Goal: Information Seeking & Learning: Find specific fact

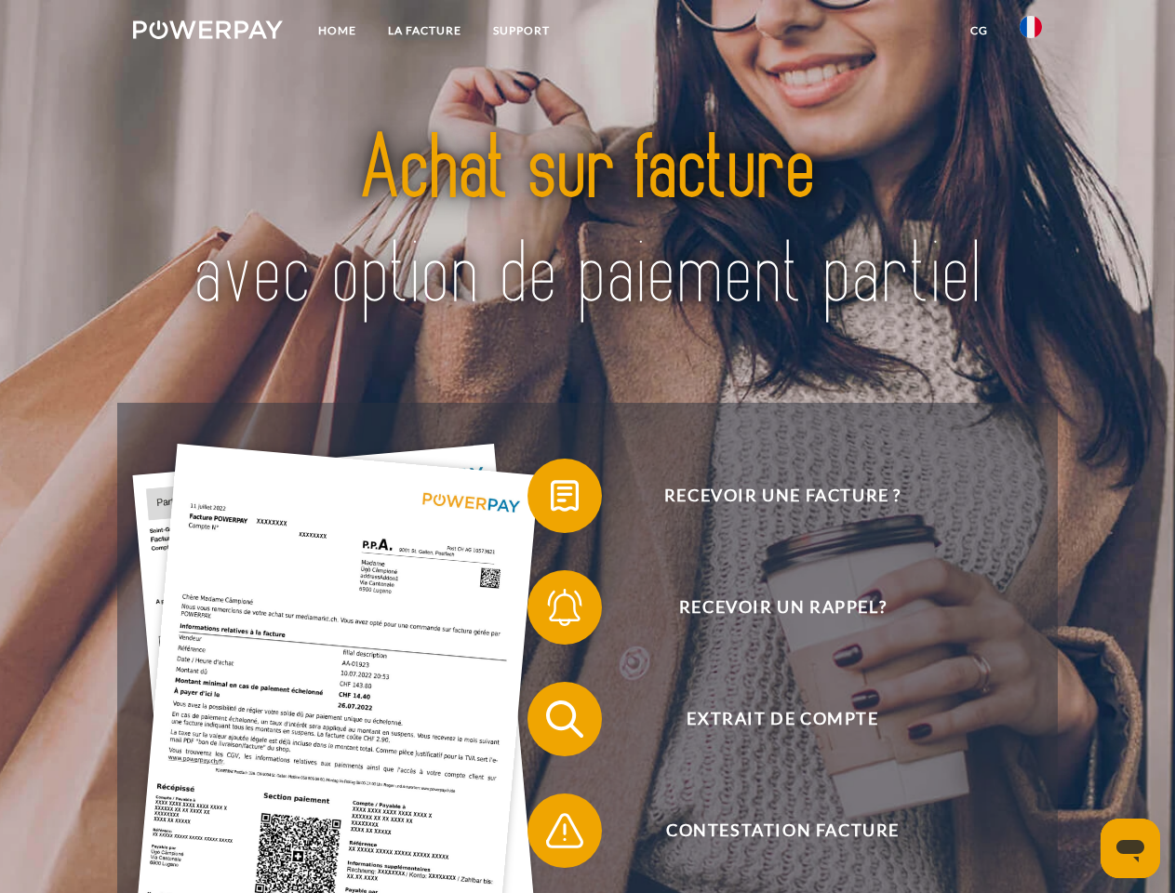
click at [208, 33] on img at bounding box center [208, 29] width 150 height 19
click at [1031, 33] on img at bounding box center [1031, 27] width 22 height 22
click at [979, 31] on link "CG" at bounding box center [979, 31] width 49 height 34
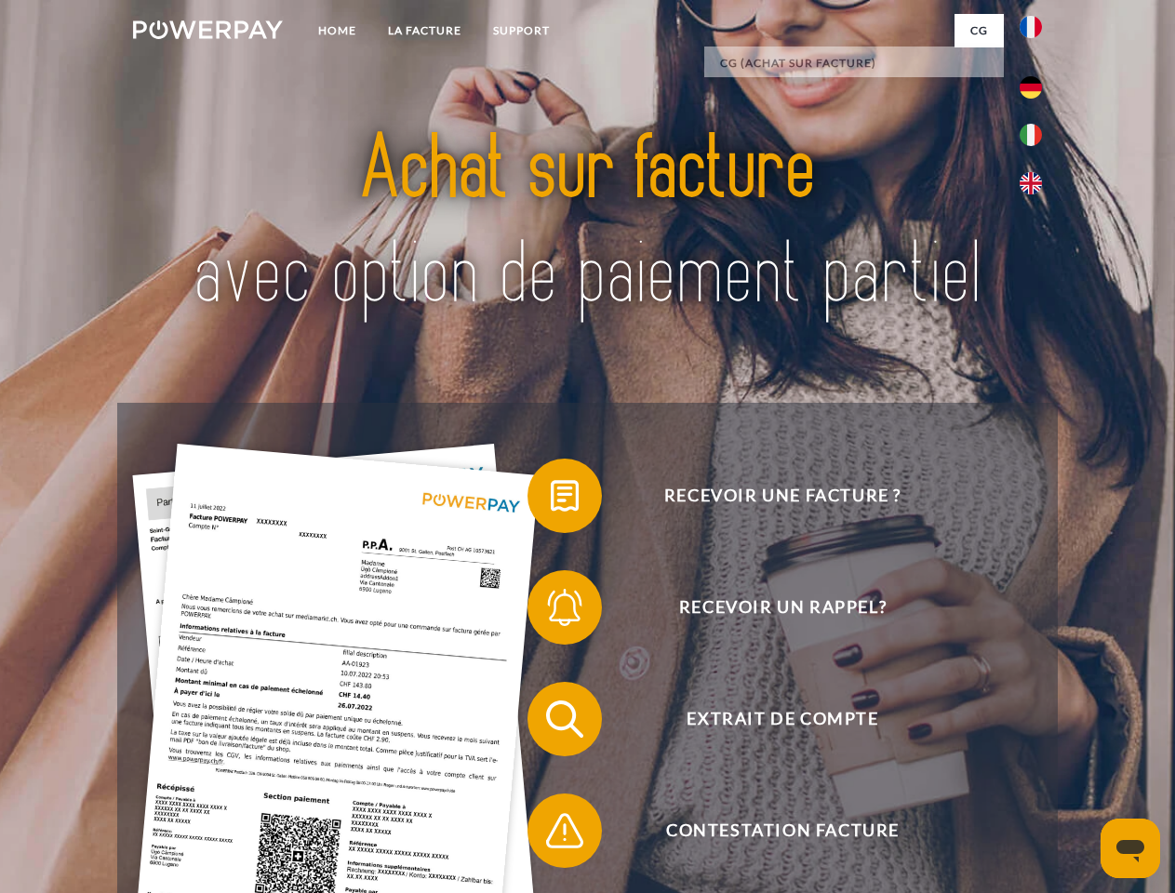
click at [551, 500] on span at bounding box center [536, 496] width 93 height 93
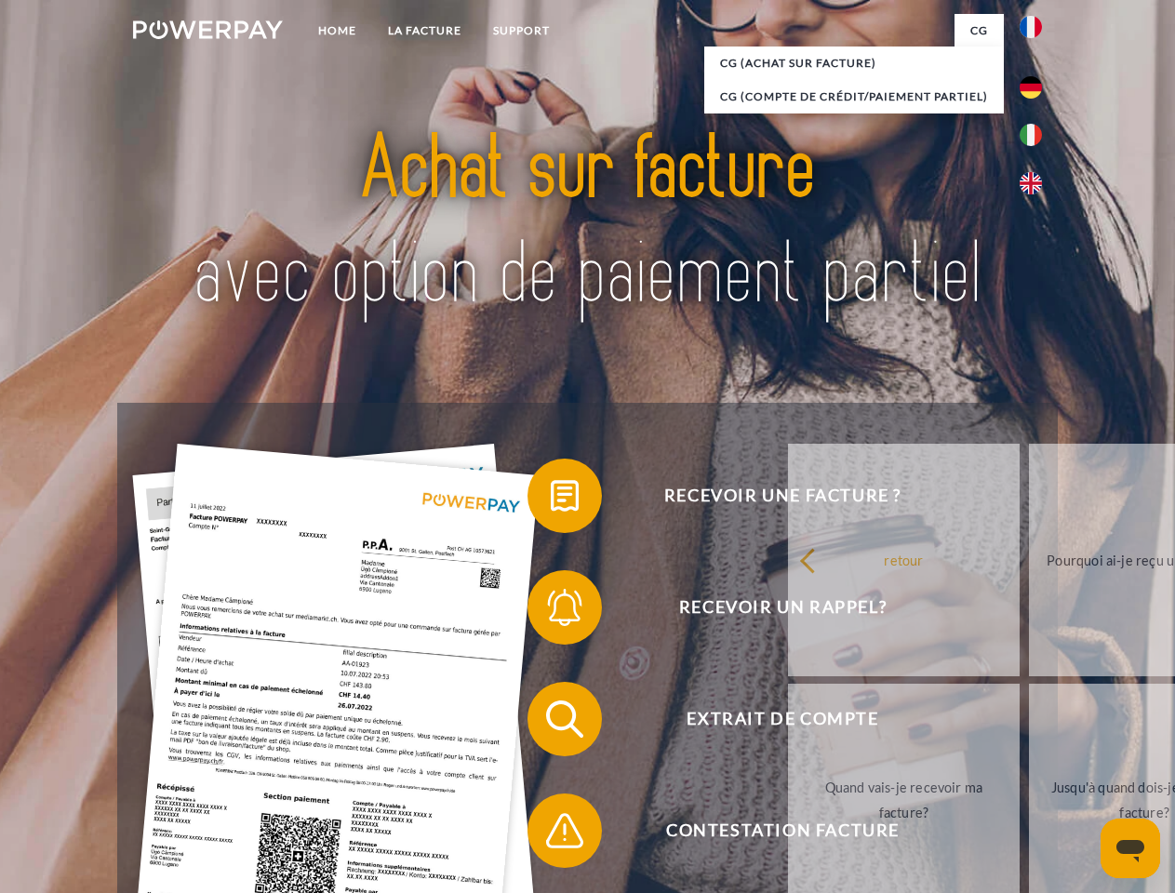
click at [551, 611] on span at bounding box center [536, 607] width 93 height 93
click at [1029, 723] on link "Jusqu'à quand dois-je payer ma facture?" at bounding box center [1145, 800] width 232 height 233
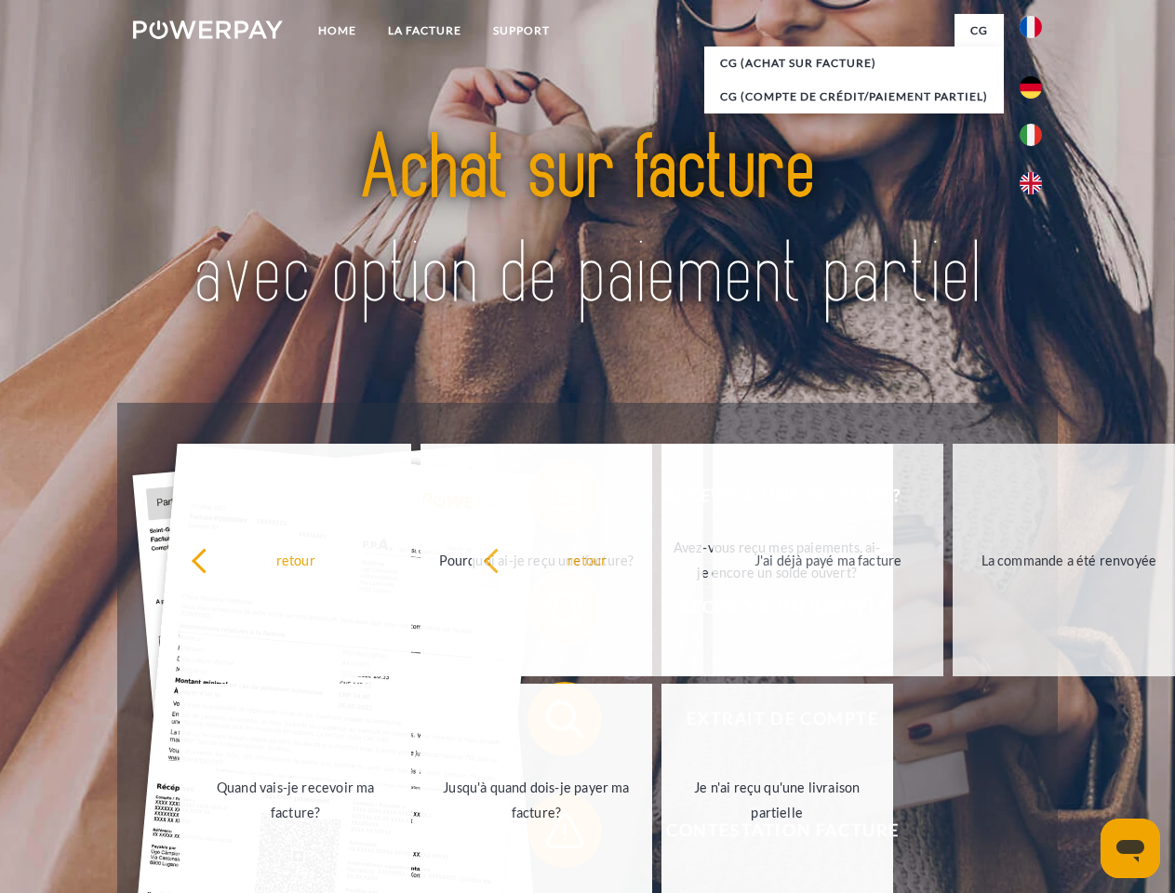
click at [551, 835] on span at bounding box center [536, 831] width 93 height 93
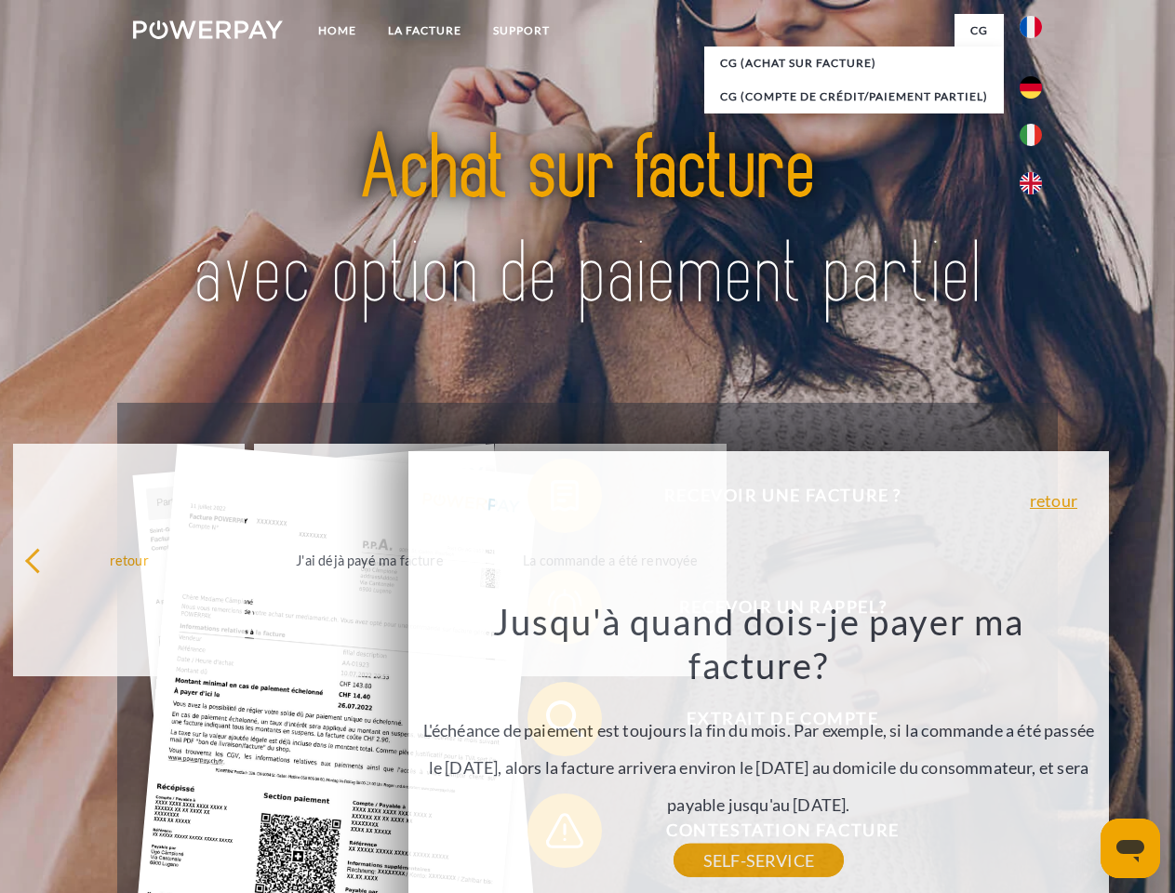
click at [1131, 849] on icon "Ouvrir la fenêtre de messagerie" at bounding box center [1131, 851] width 28 height 22
